Goal: Information Seeking & Learning: Learn about a topic

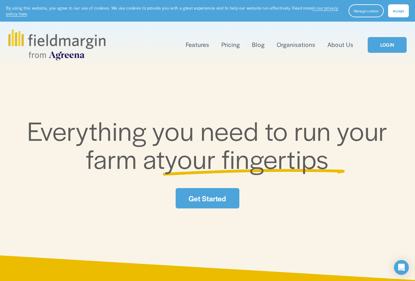
click at [231, 45] on link "Pricing" at bounding box center [230, 45] width 19 height 10
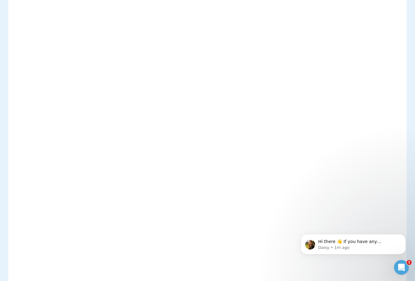
scroll to position [1278, 0]
